Goal: Navigation & Orientation: Find specific page/section

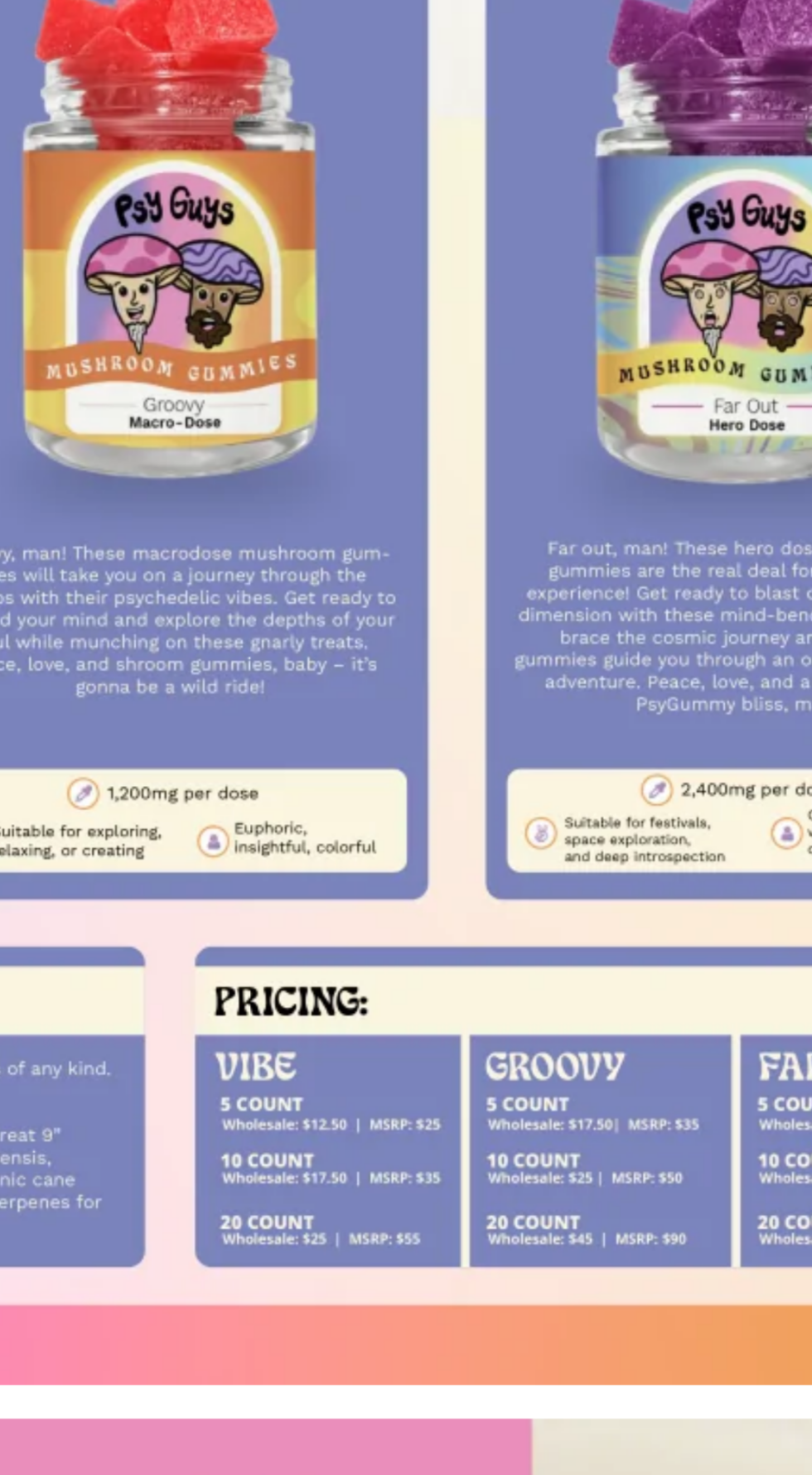
scroll to position [542, 0]
